Goal: Task Accomplishment & Management: Manage account settings

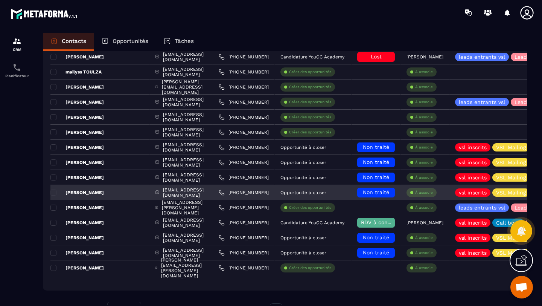
scroll to position [1373, 0]
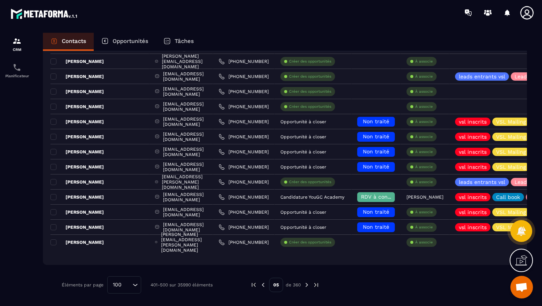
click at [255, 284] on img at bounding box center [253, 284] width 7 height 7
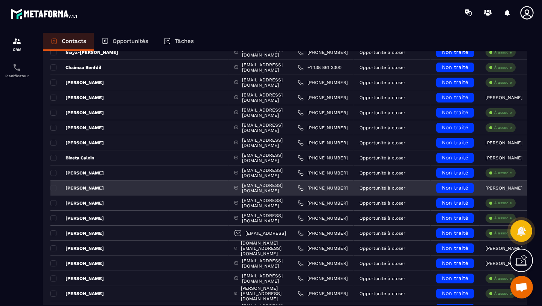
scroll to position [556, 0]
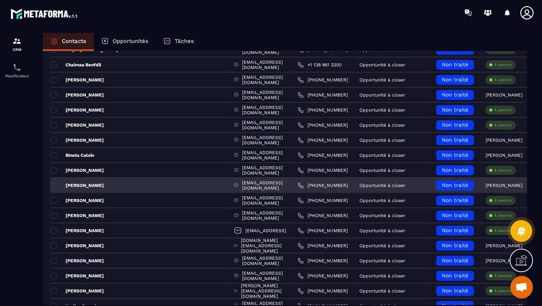
click at [87, 183] on p "[PERSON_NAME]" at bounding box center [76, 185] width 53 height 6
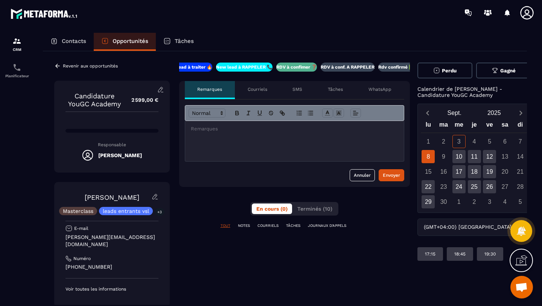
click at [246, 141] on div at bounding box center [294, 141] width 219 height 40
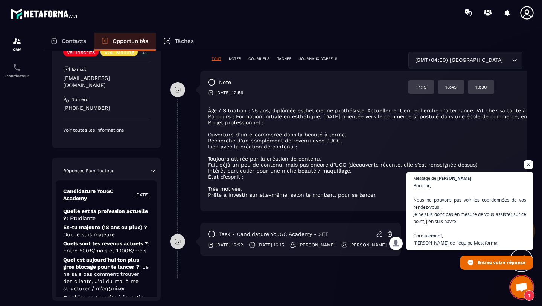
scroll to position [53, 0]
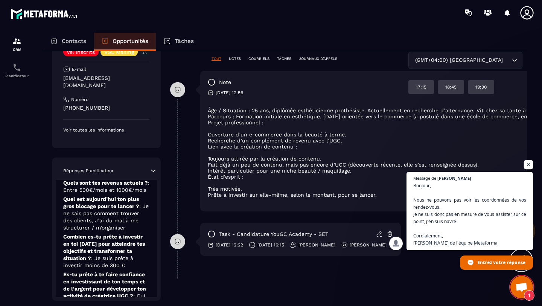
click at [525, 162] on span "Ouvrir le chat" at bounding box center [528, 164] width 9 height 9
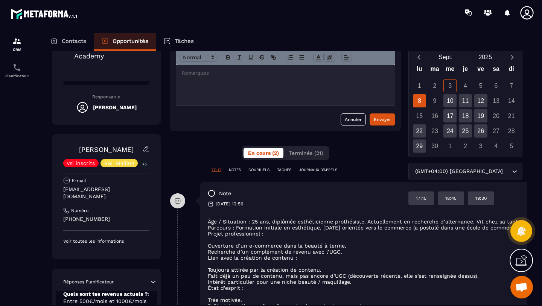
scroll to position [43, 2]
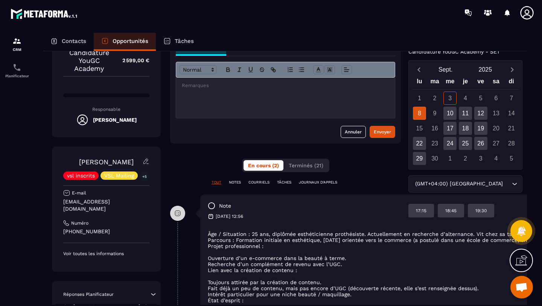
click at [204, 96] on div at bounding box center [285, 98] width 219 height 40
click at [377, 128] on div "Envoyer" at bounding box center [382, 132] width 17 height 8
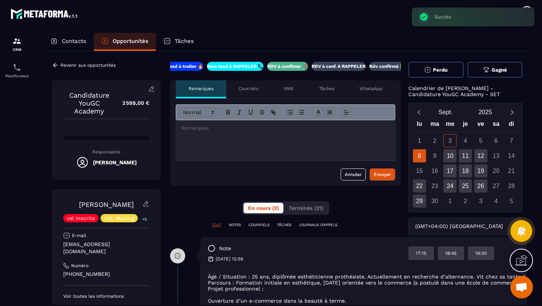
scroll to position [0, 2]
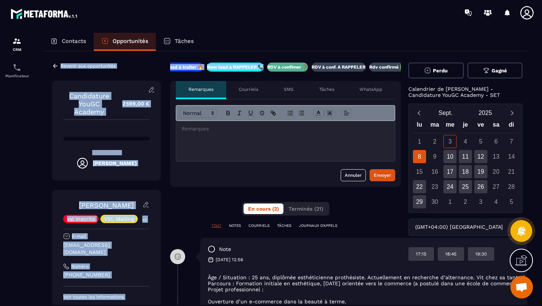
drag, startPoint x: 217, startPoint y: 70, endPoint x: 140, endPoint y: 55, distance: 78.7
click at [139, 55] on div "Revenir aux opportunités Candidature YouGC Academy 2 599,00 € Responsable Margo…" at bounding box center [283, 265] width 484 height 428
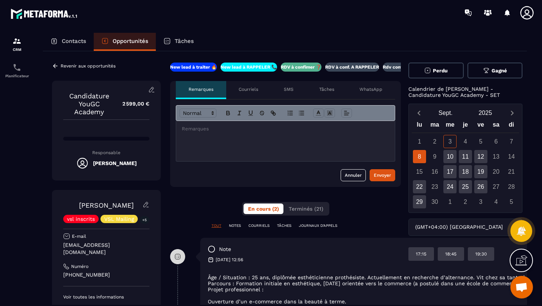
click at [242, 37] on div "Contacts Opportunités Tâches" at bounding box center [285, 42] width 484 height 18
click at [374, 46] on div "Contacts Opportunités Tâches" at bounding box center [285, 42] width 484 height 18
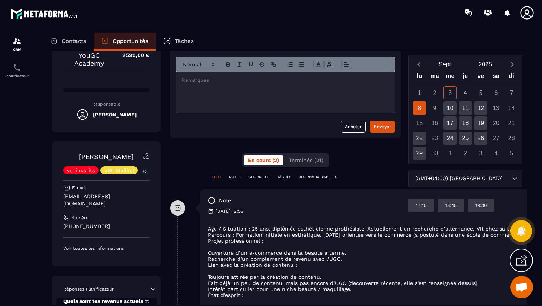
scroll to position [50, 2]
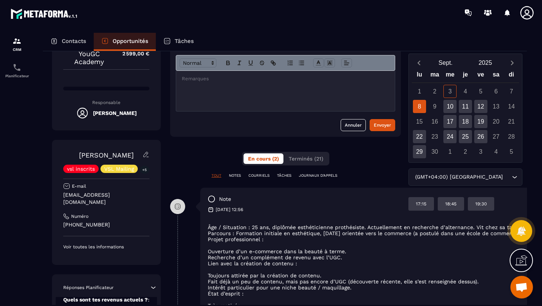
click at [234, 173] on p "NOTES" at bounding box center [235, 175] width 12 height 5
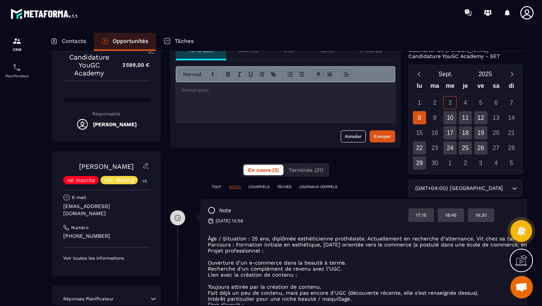
scroll to position [0, 2]
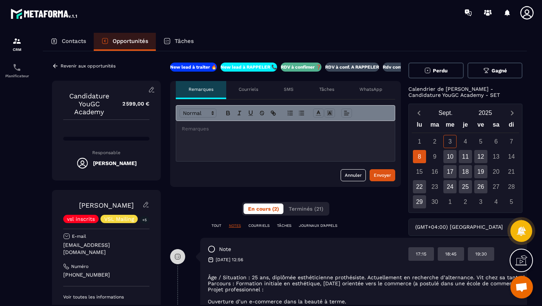
click at [208, 136] on div at bounding box center [285, 141] width 219 height 40
click at [387, 178] on div "Envoyer" at bounding box center [382, 175] width 17 height 8
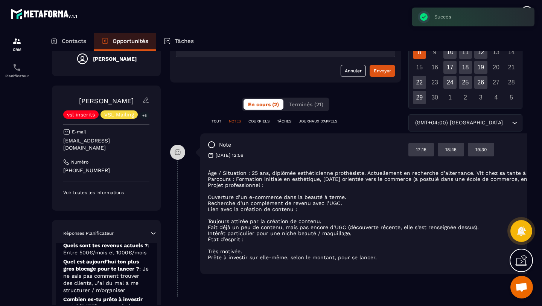
scroll to position [105, 2]
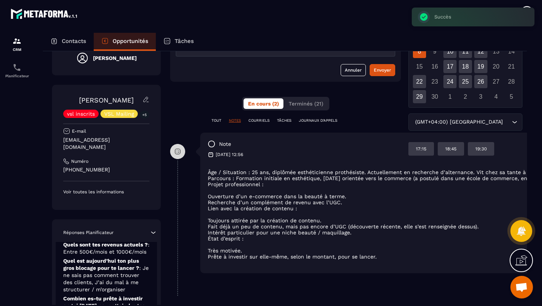
click at [216, 119] on p "TOUT" at bounding box center [217, 120] width 10 height 5
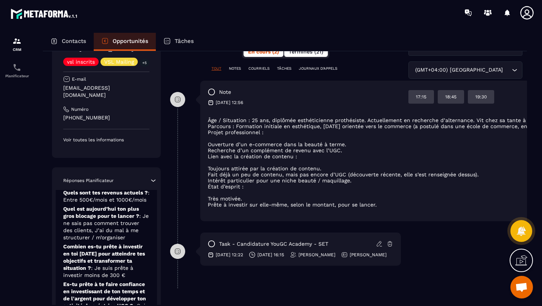
scroll to position [111, 2]
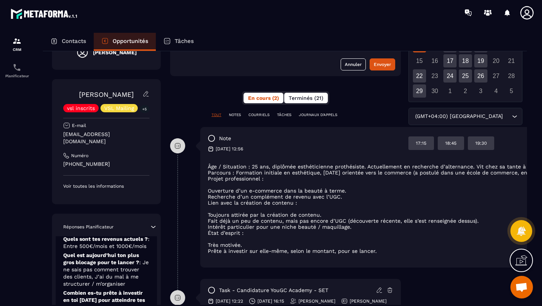
click at [304, 98] on span "Terminés (21)" at bounding box center [306, 98] width 35 height 6
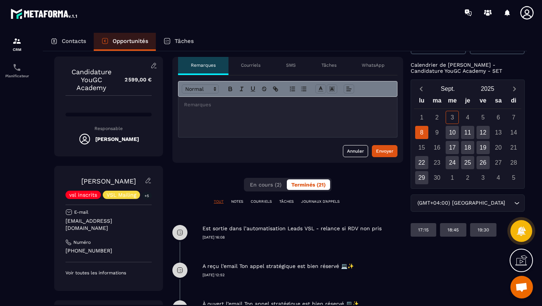
scroll to position [20, 0]
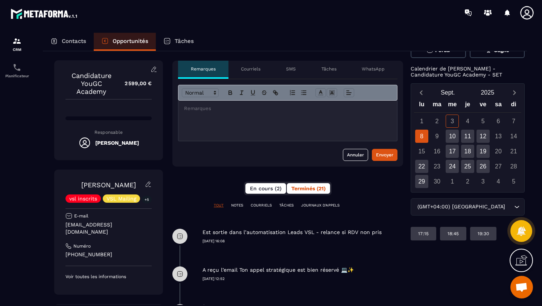
click at [258, 189] on span "En cours (2)" at bounding box center [266, 188] width 32 height 6
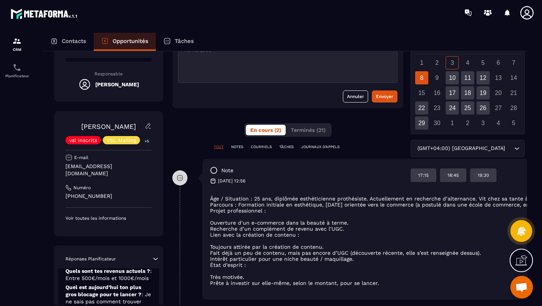
scroll to position [0, 0]
